Goal: Transaction & Acquisition: Download file/media

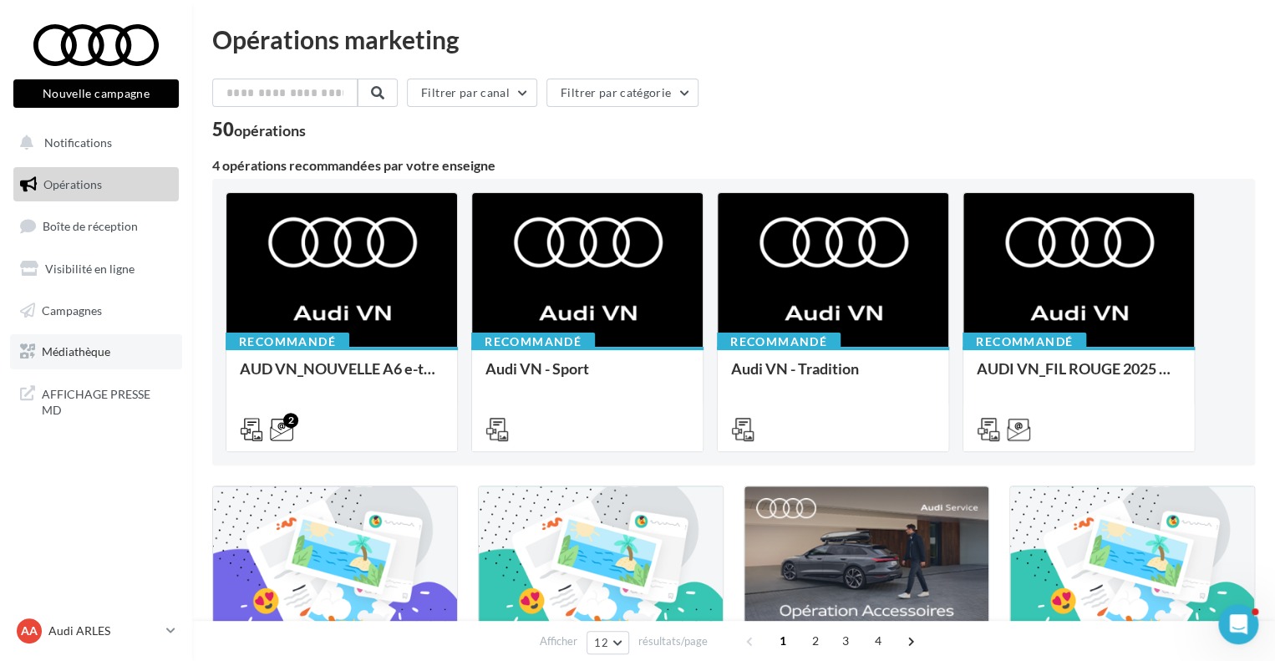
click at [104, 344] on span "Médiathèque" at bounding box center [76, 351] width 69 height 14
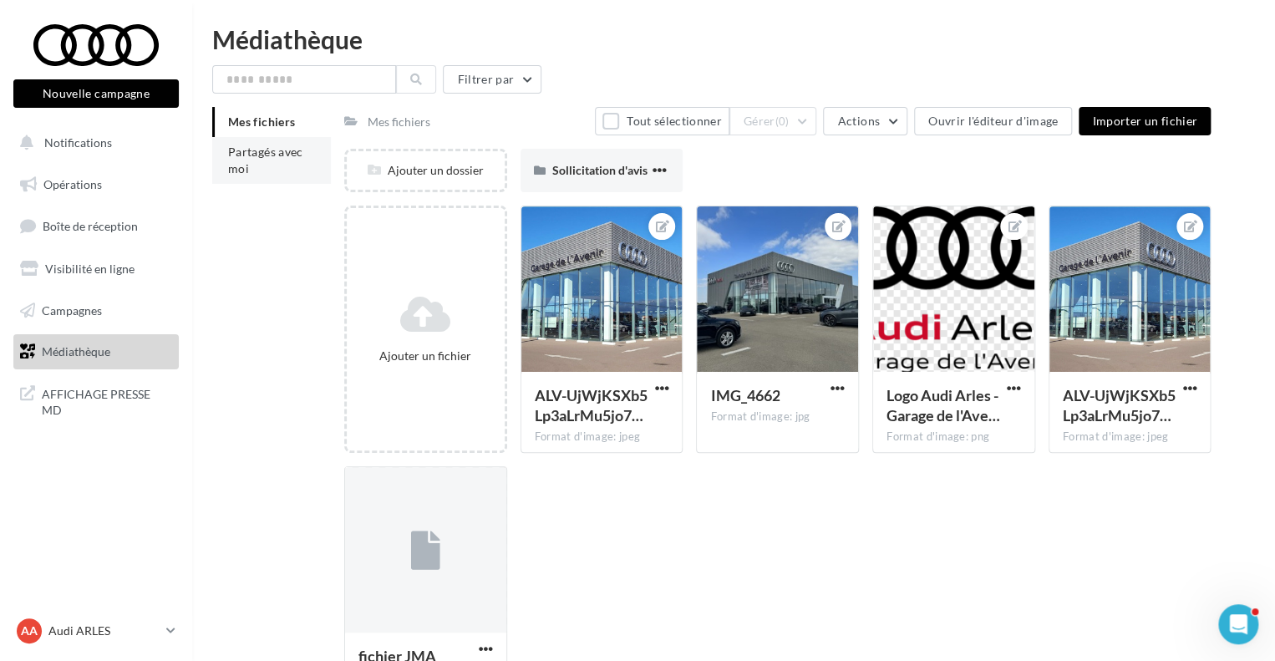
click at [284, 167] on li "Partagés avec moi" at bounding box center [271, 160] width 119 height 47
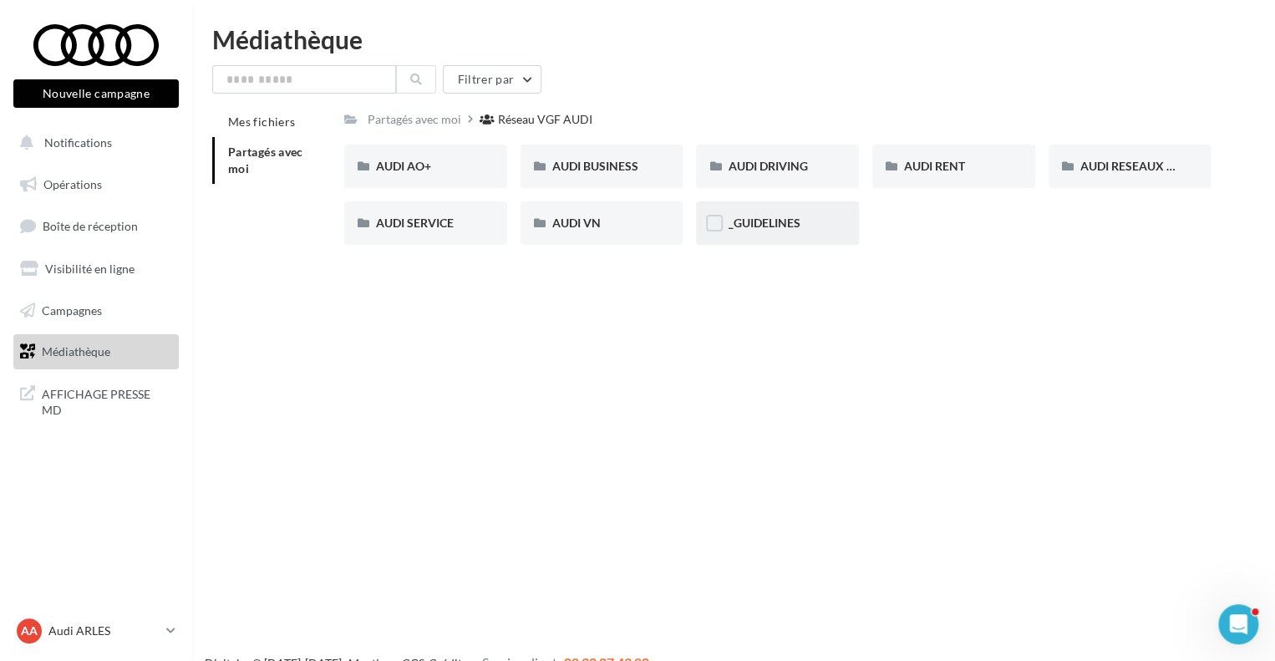
click at [832, 223] on div "_GUIDELINES" at bounding box center [777, 222] width 163 height 43
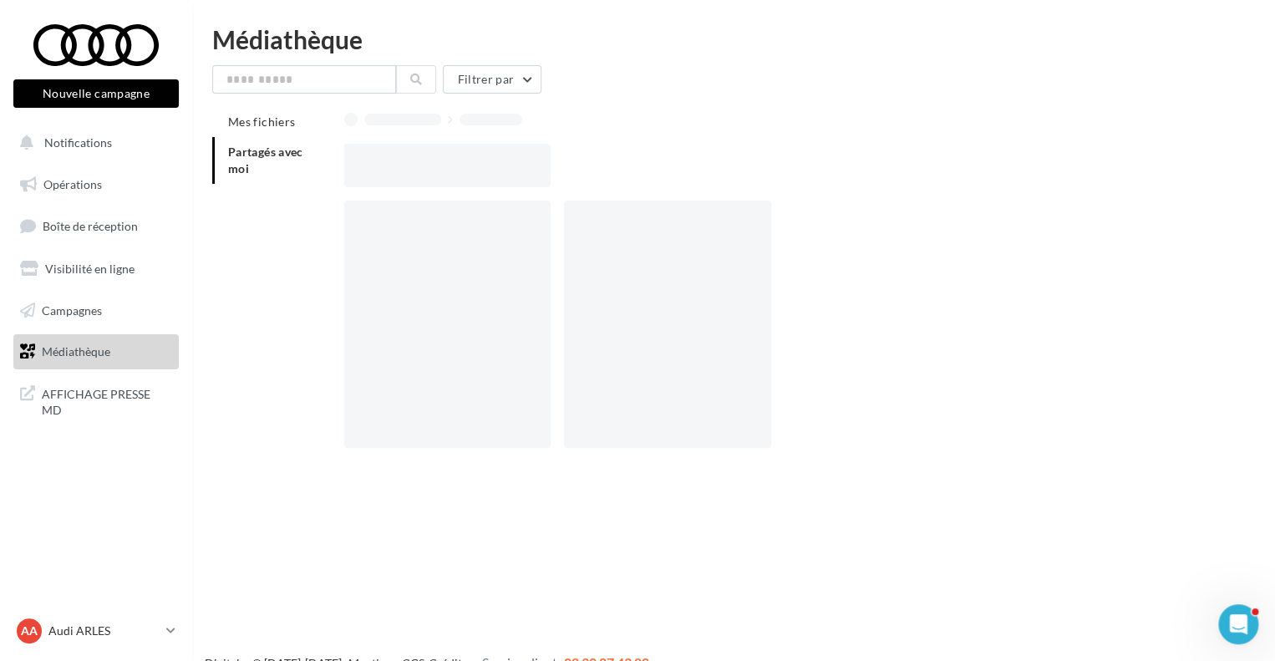
click at [832, 223] on div at bounding box center [784, 331] width 880 height 261
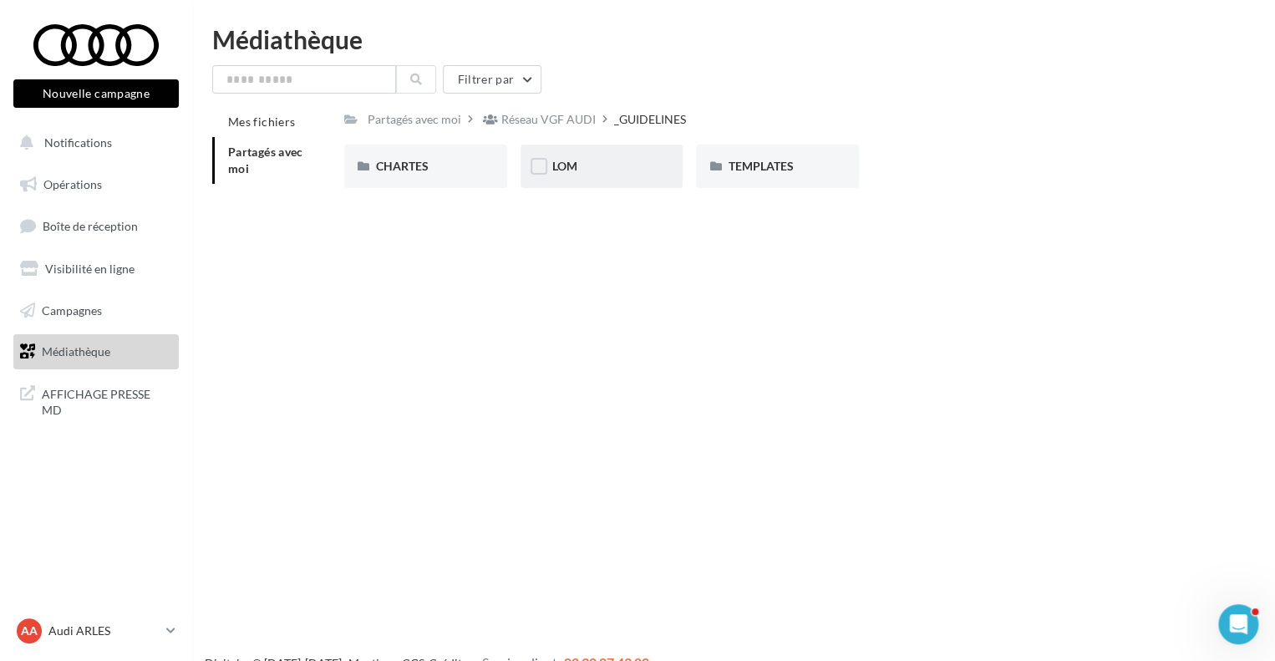
click at [588, 176] on div "LOM" at bounding box center [602, 166] width 163 height 43
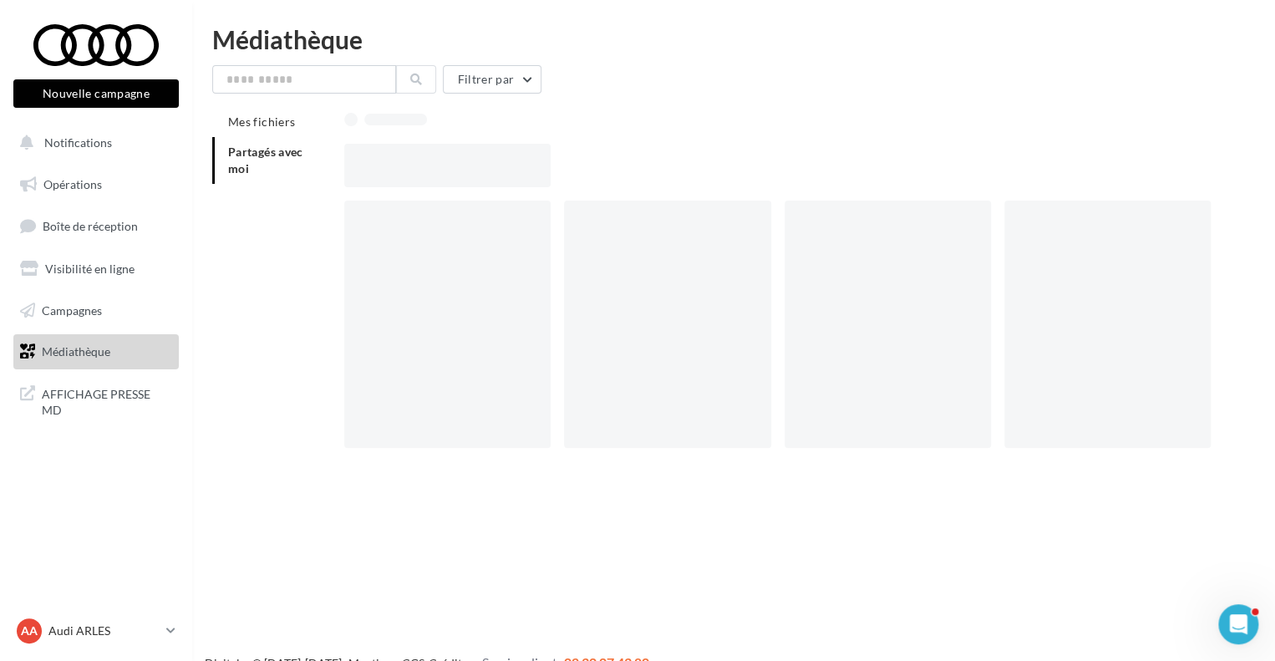
click at [588, 176] on div at bounding box center [784, 165] width 880 height 43
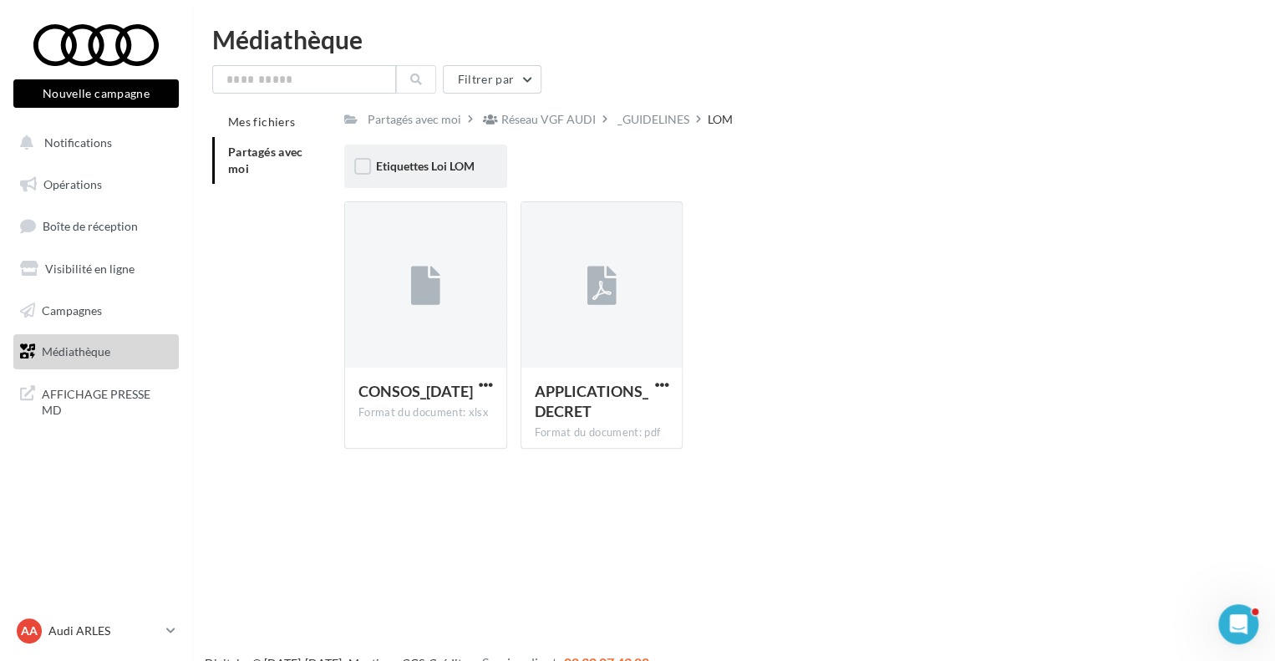
click at [465, 183] on div "Etiquettes Loi LOM" at bounding box center [425, 166] width 163 height 43
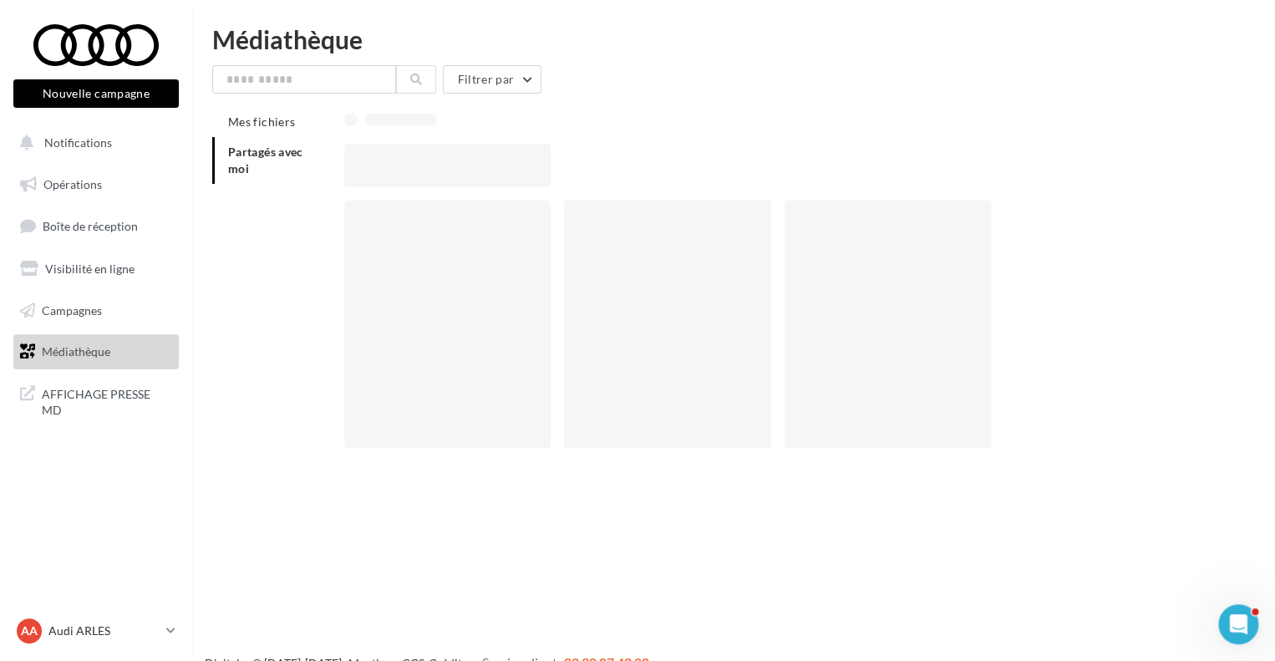
click at [465, 183] on div at bounding box center [447, 165] width 206 height 43
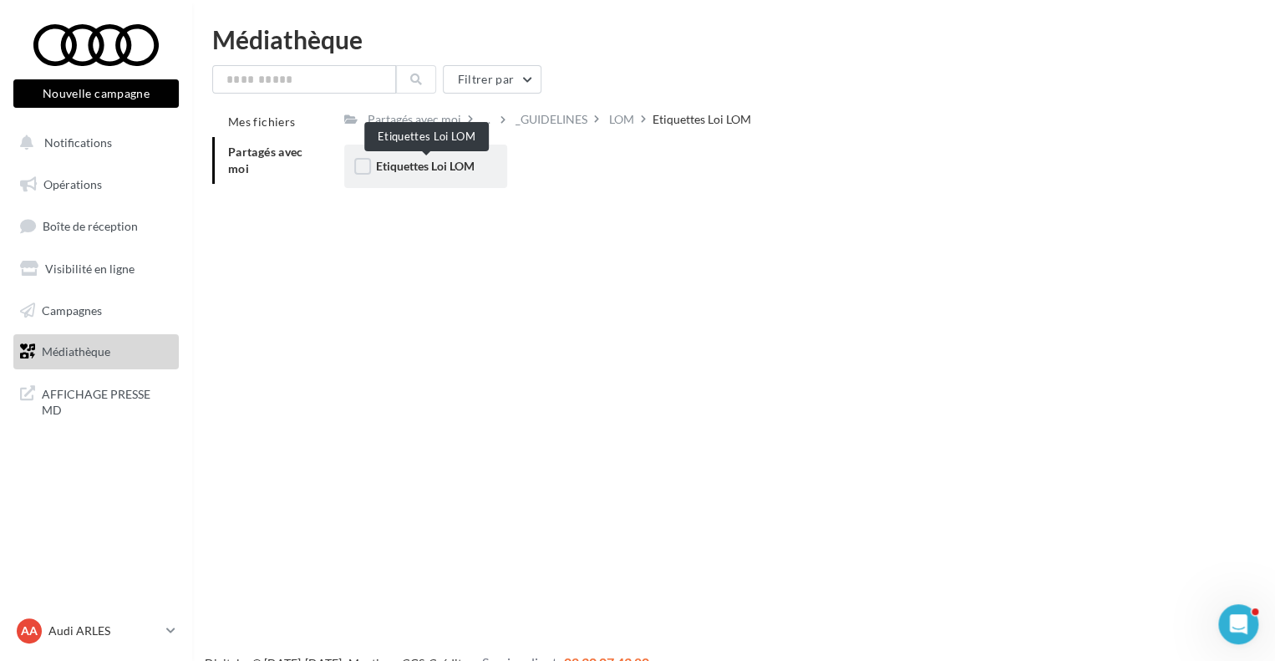
click at [459, 171] on span "Etiquettes Loi LOM" at bounding box center [425, 166] width 99 height 14
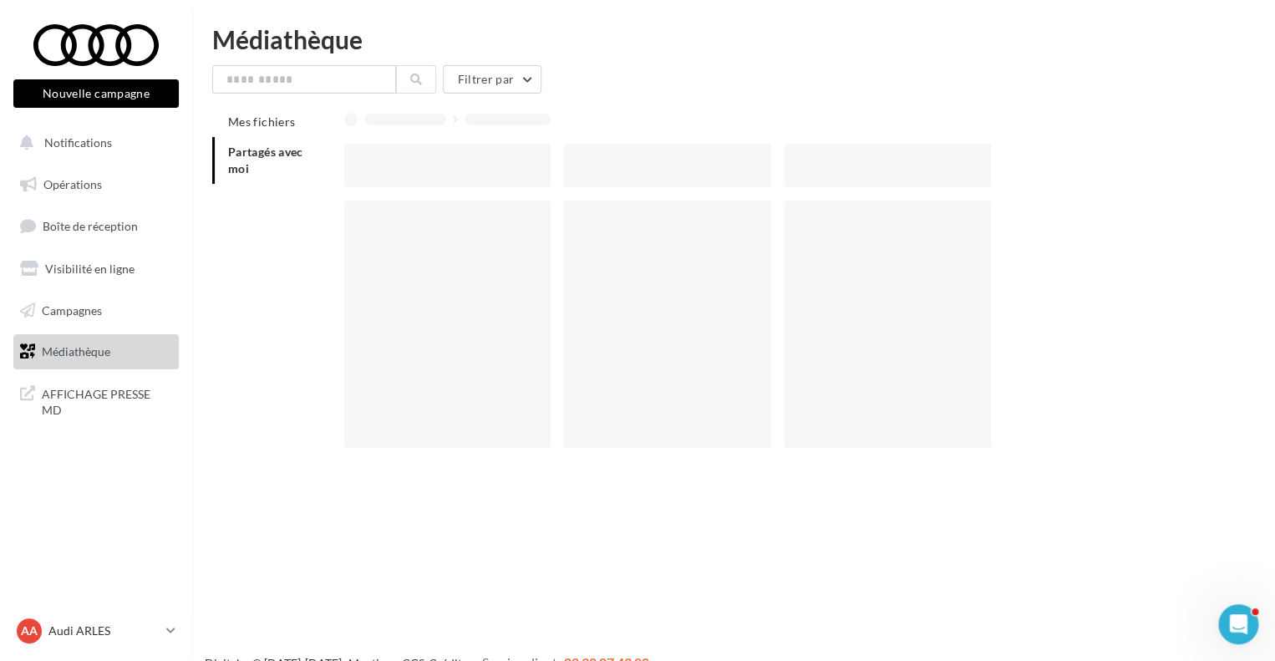
click at [459, 171] on div at bounding box center [447, 165] width 206 height 43
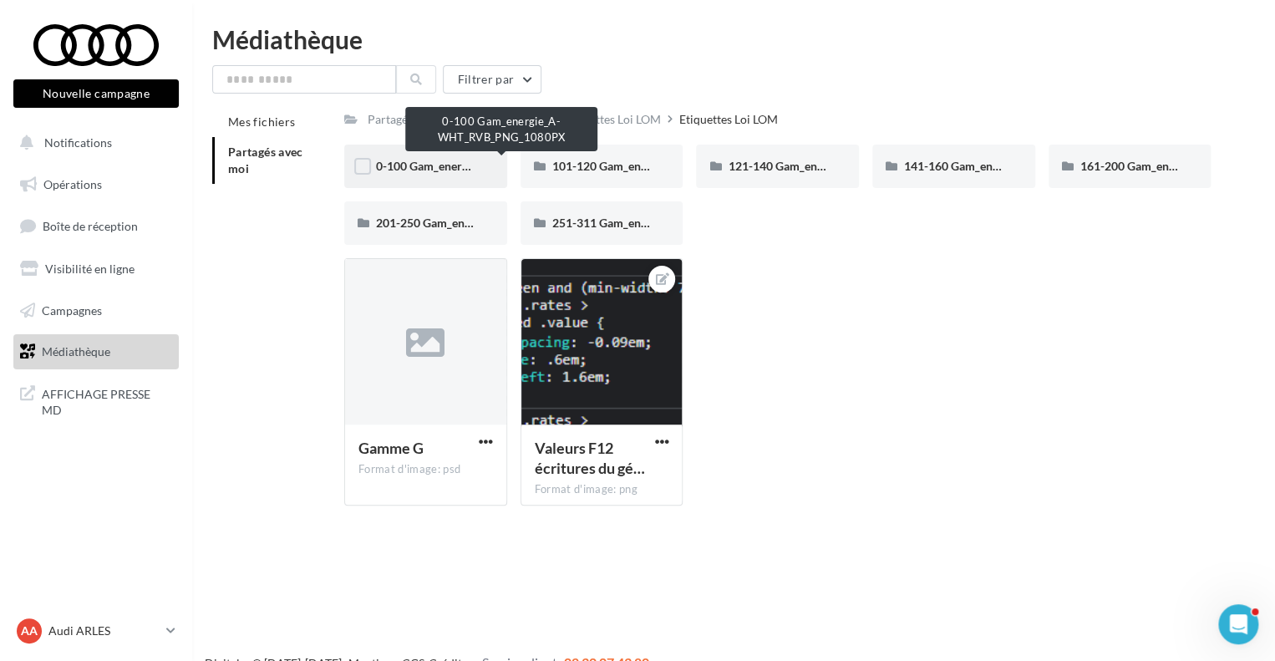
click at [445, 168] on span "0-100 Gam_energie_A-WHT_RVB_PNG_1080PX" at bounding box center [502, 166] width 253 height 14
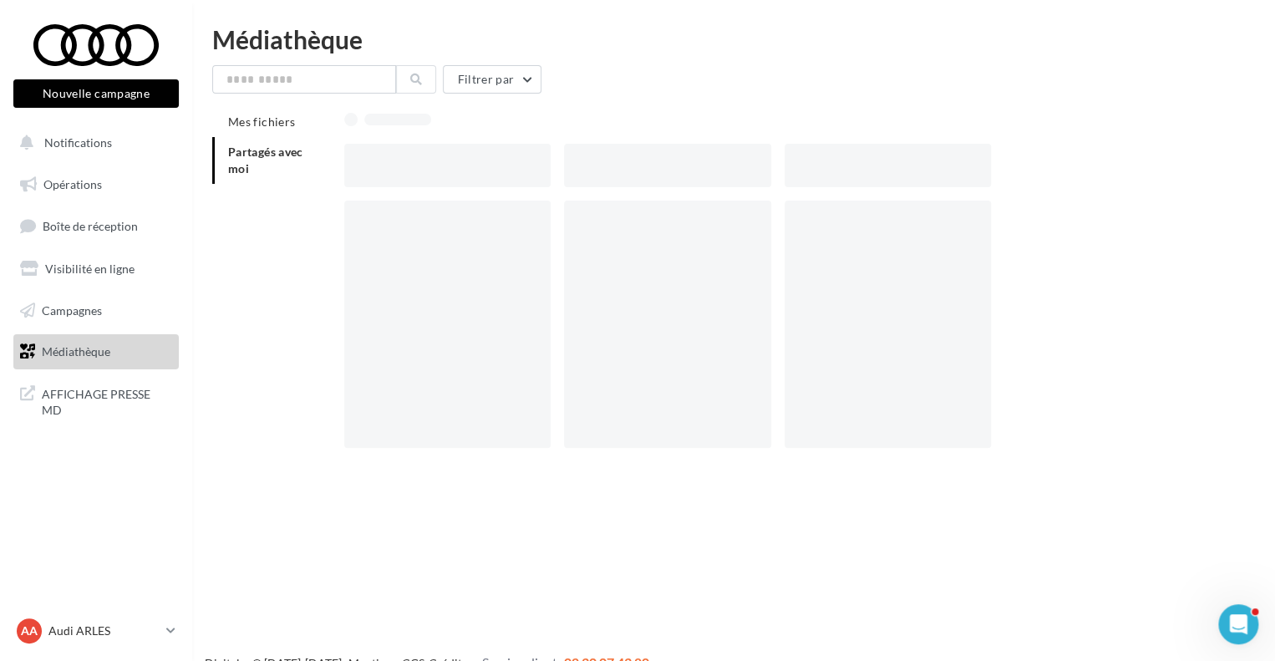
click at [445, 168] on div at bounding box center [447, 165] width 206 height 43
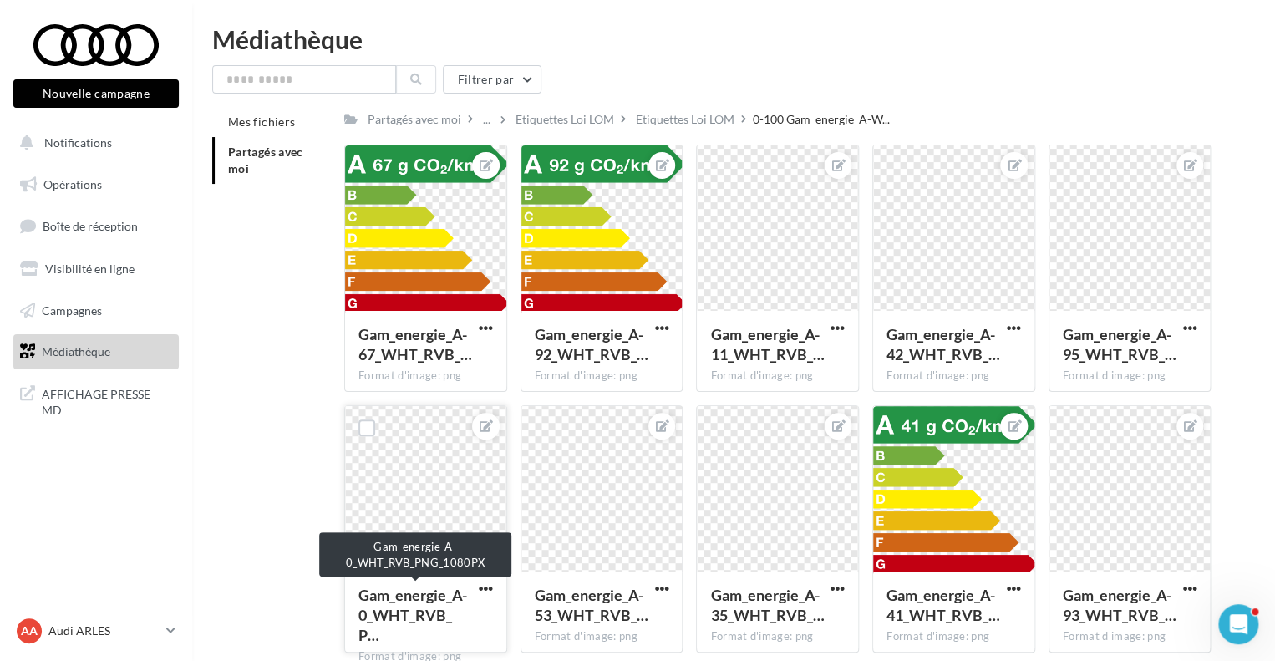
scroll to position [79, 0]
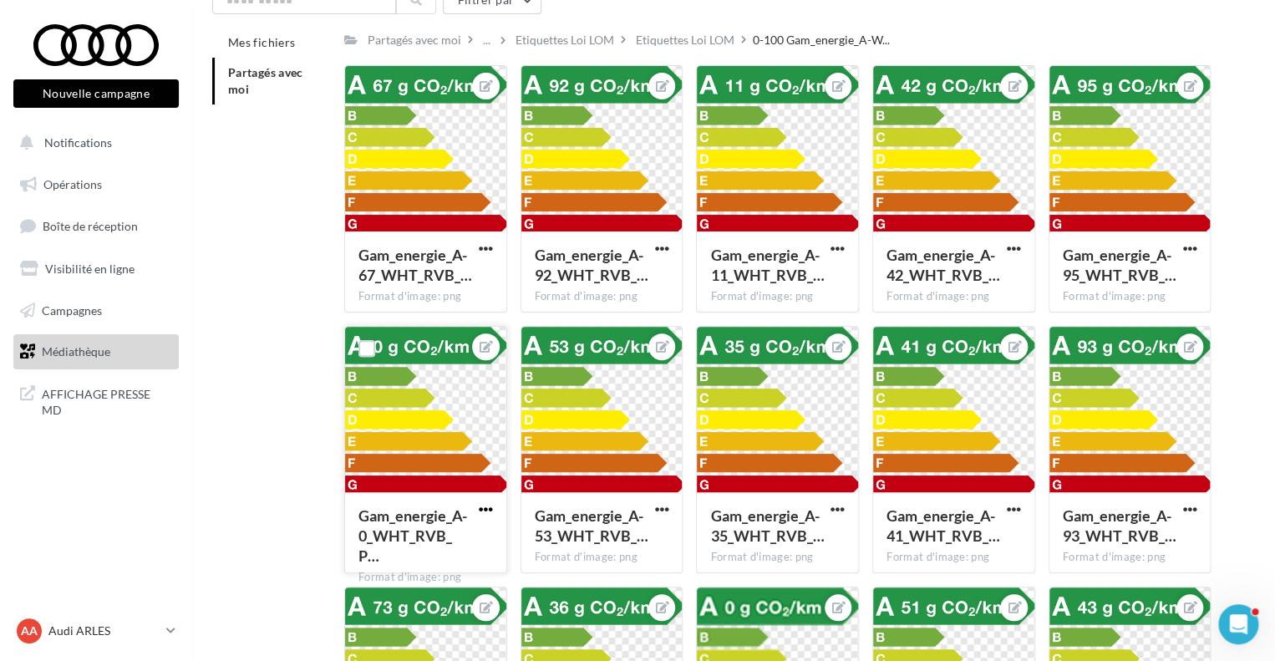
click at [485, 507] on span "button" at bounding box center [486, 509] width 14 height 14
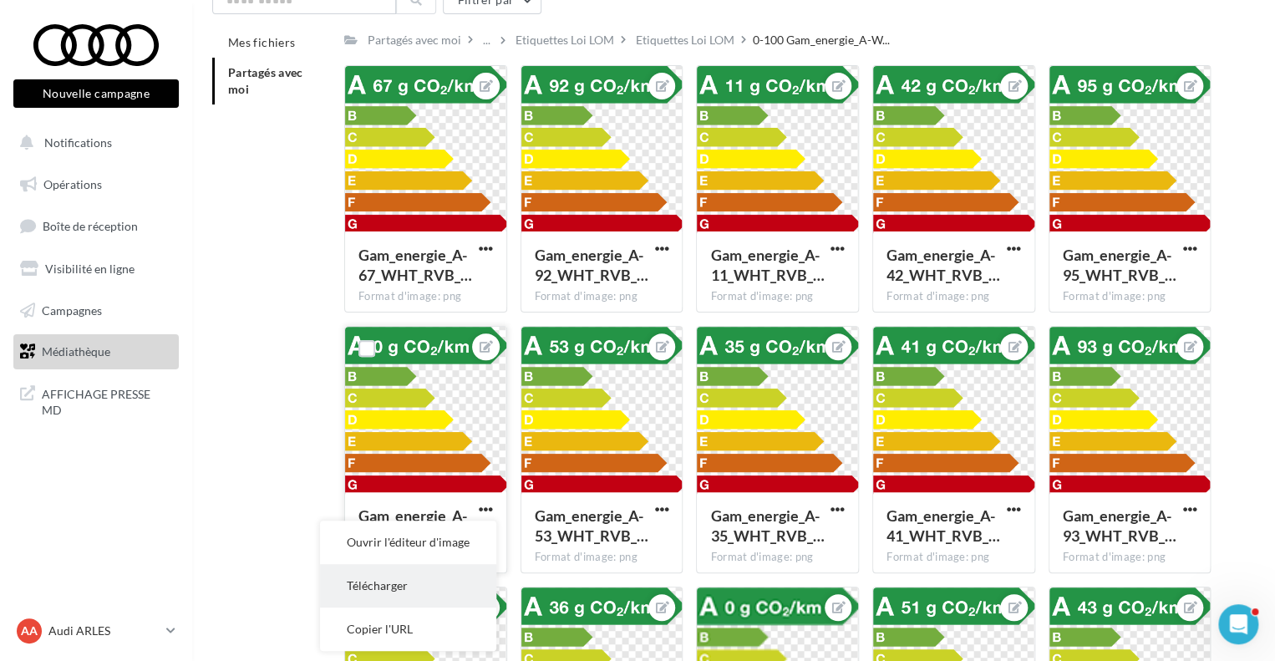
click at [414, 585] on button "Télécharger" at bounding box center [408, 585] width 176 height 43
